Goal: Transaction & Acquisition: Subscribe to service/newsletter

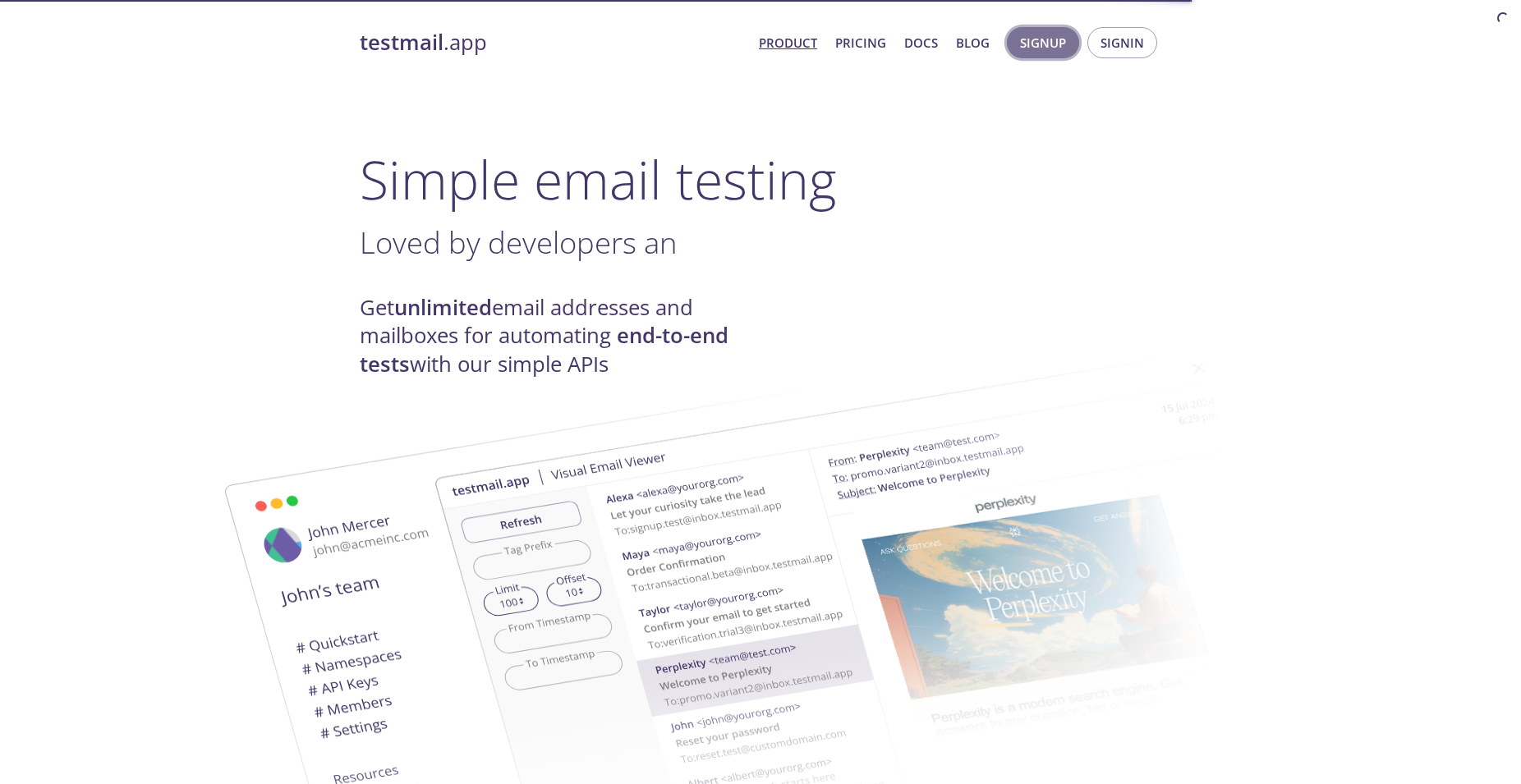
click at [1059, 38] on span "Signup" at bounding box center [1042, 43] width 46 height 21
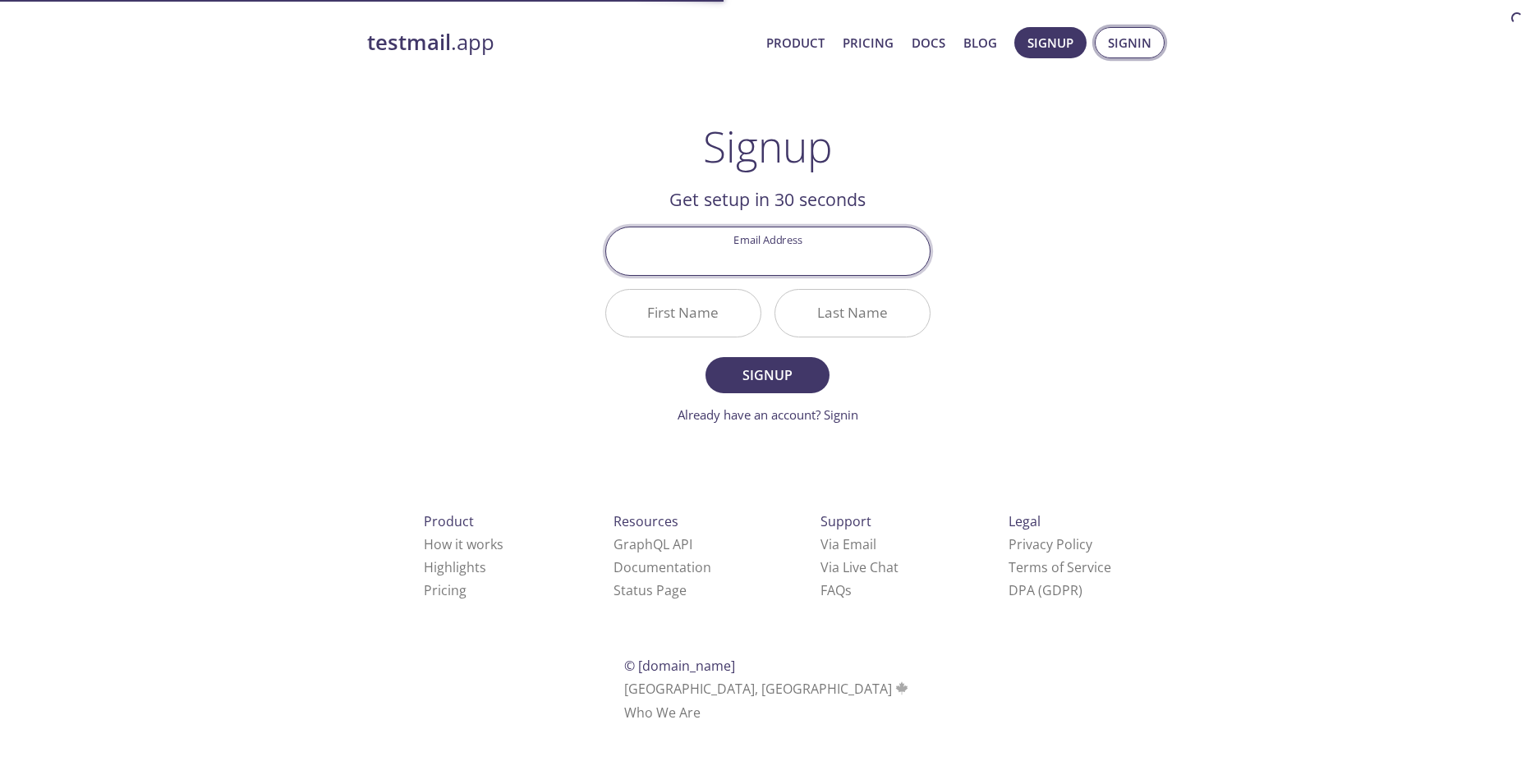
click at [1109, 38] on span "Signin" at bounding box center [1130, 43] width 44 height 21
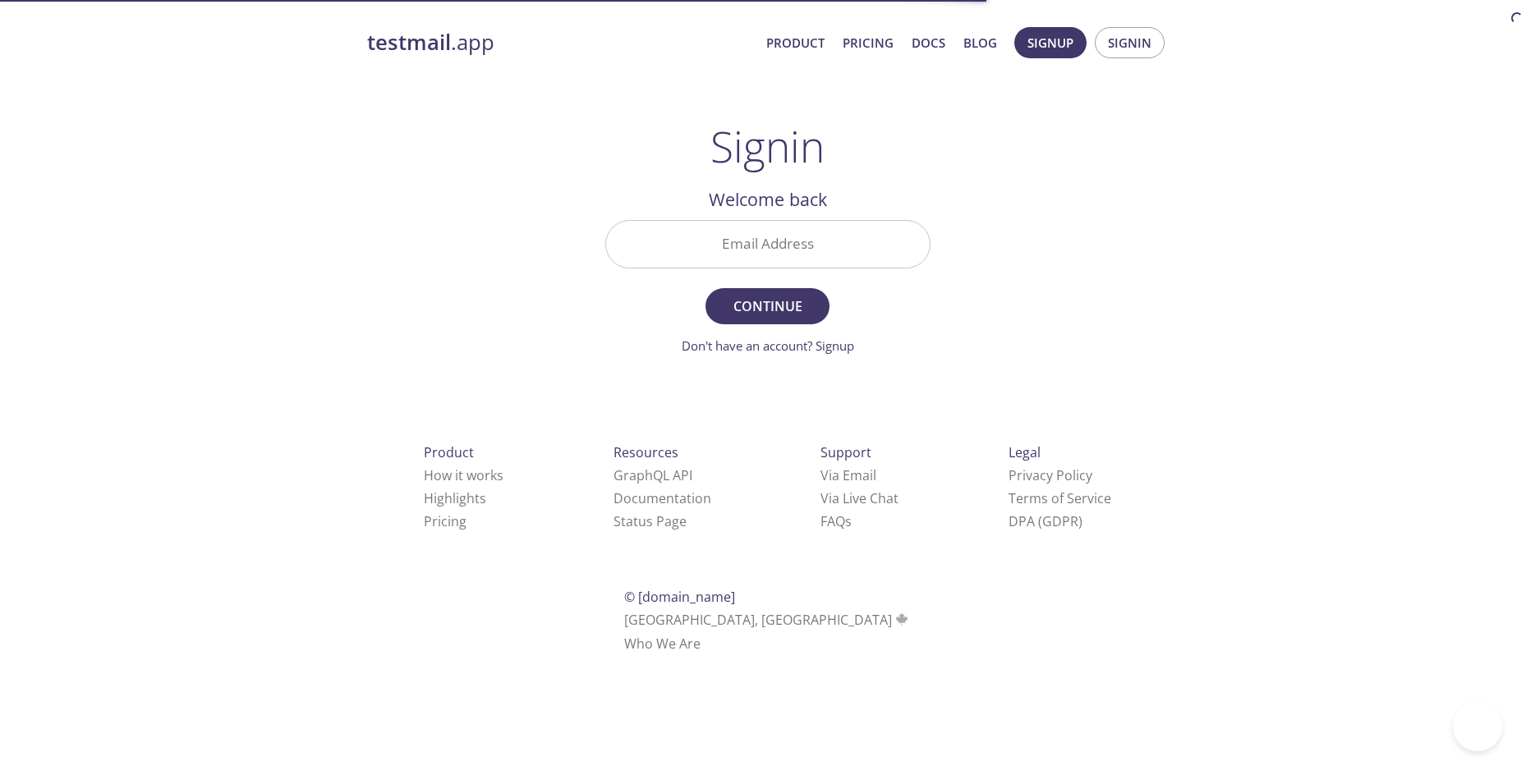
click at [837, 247] on input "Email Address" at bounding box center [768, 243] width 324 height 46
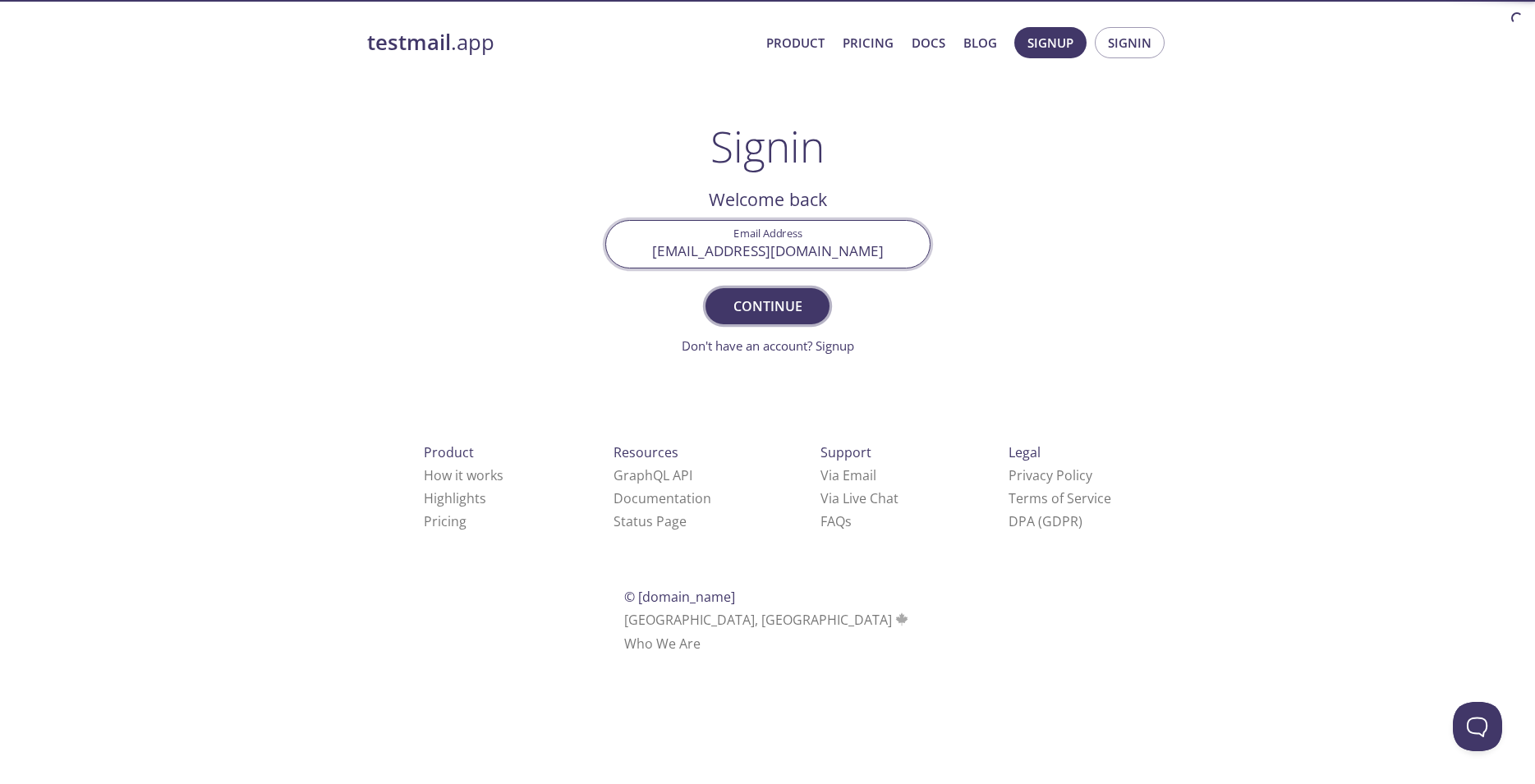
type input "[EMAIL_ADDRESS][DOMAIN_NAME]"
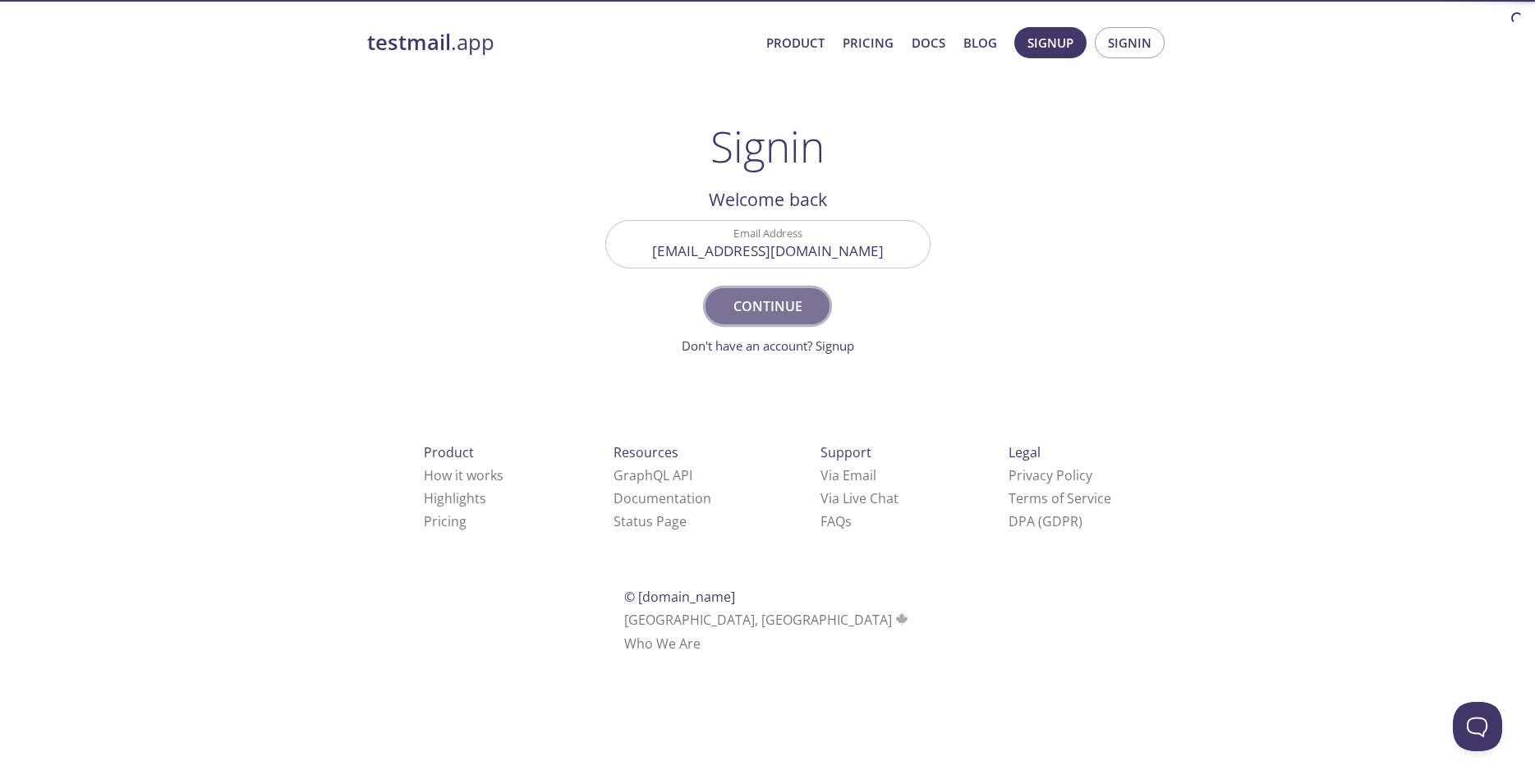
click at [760, 315] on span "Continue" at bounding box center [767, 306] width 87 height 23
click at [718, 259] on input "[EMAIL_ADDRESS][DOMAIN_NAME]" at bounding box center [768, 243] width 324 height 46
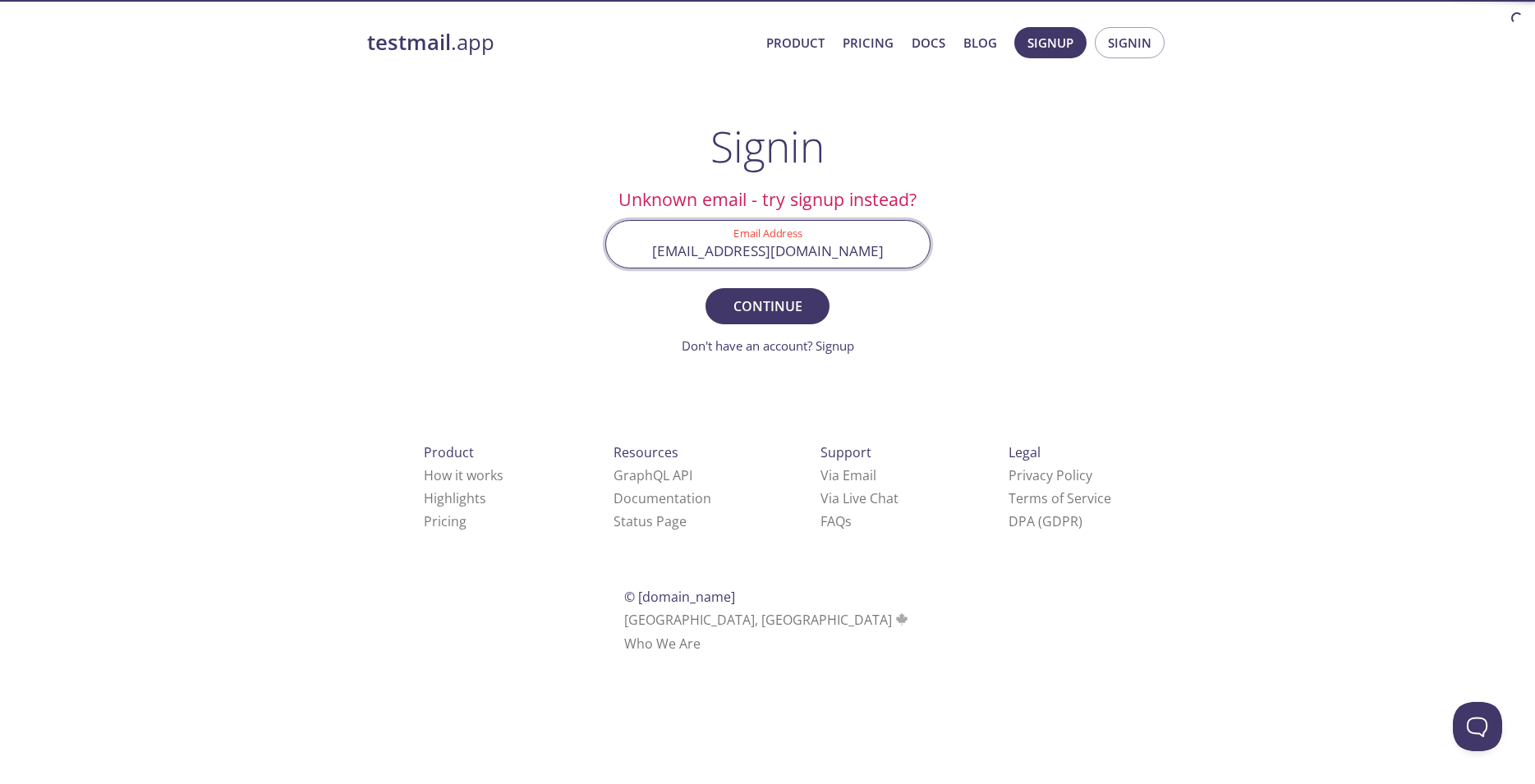
click at [718, 258] on input "[EMAIL_ADDRESS][DOMAIN_NAME]" at bounding box center [768, 243] width 324 height 46
click at [718, 257] on input "[EMAIL_ADDRESS][DOMAIN_NAME]" at bounding box center [768, 243] width 324 height 46
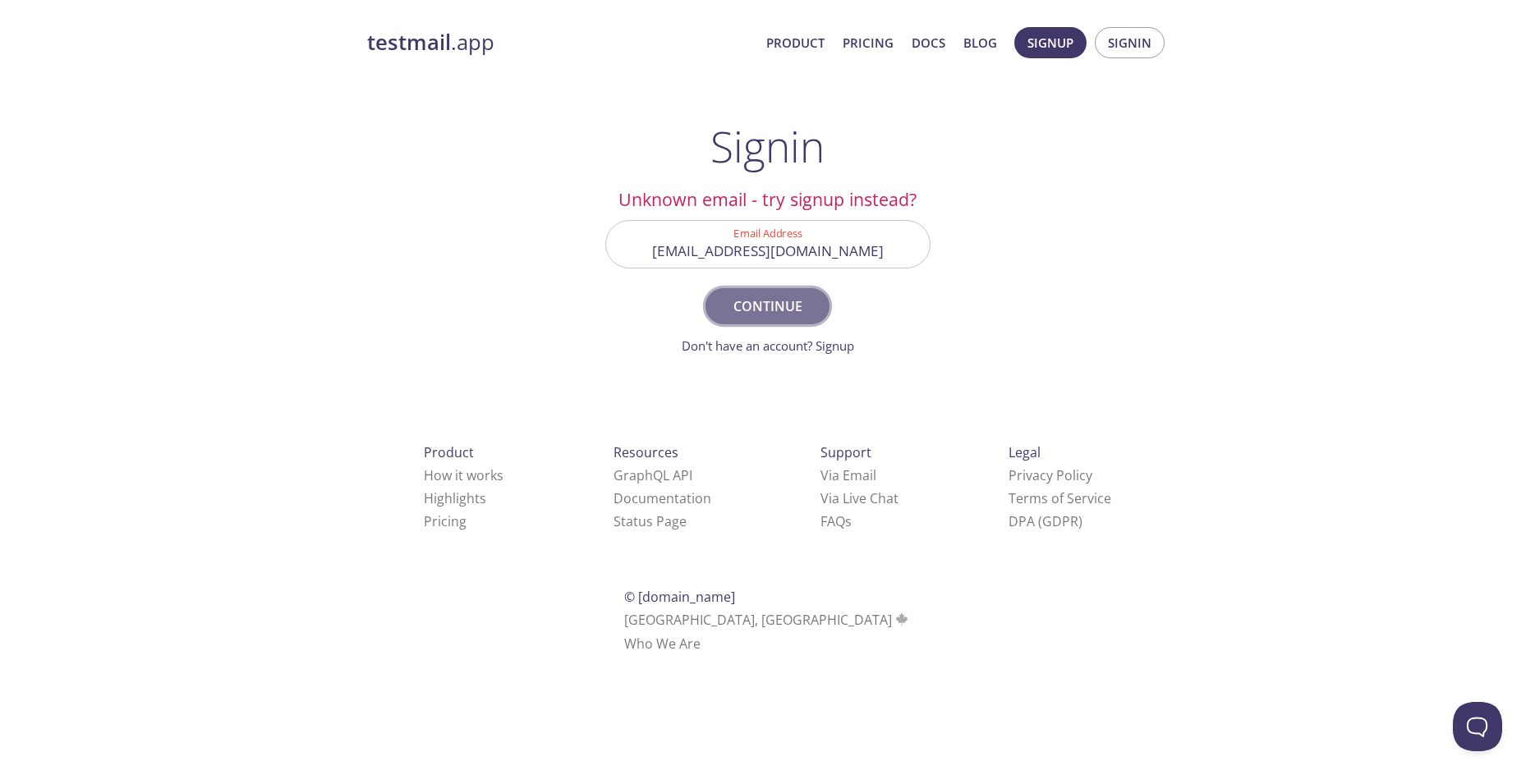
click at [797, 310] on span "Continue" at bounding box center [767, 306] width 87 height 23
